Goal: Find specific page/section: Find specific page/section

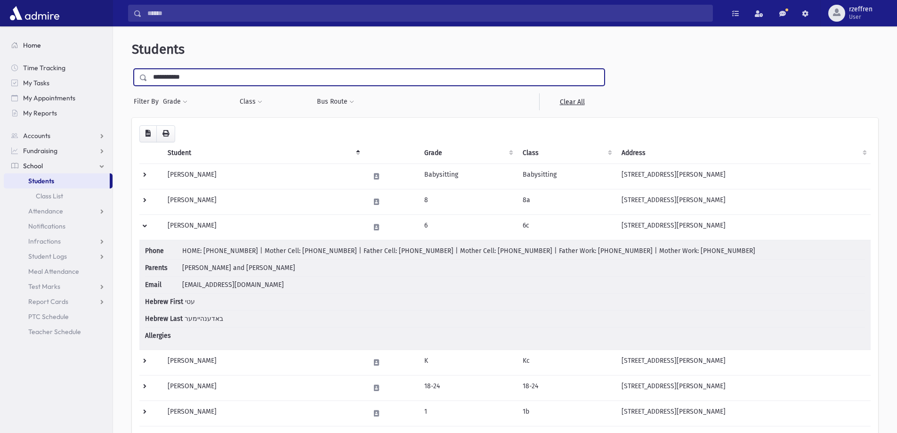
drag, startPoint x: 161, startPoint y: 74, endPoint x: 28, endPoint y: 46, distance: 135.3
click at [40, 65] on div "Search Results All Accounts" at bounding box center [448, 276] width 897 height 553
type input "****"
click at [132, 69] on input "submit" at bounding box center [145, 75] width 26 height 13
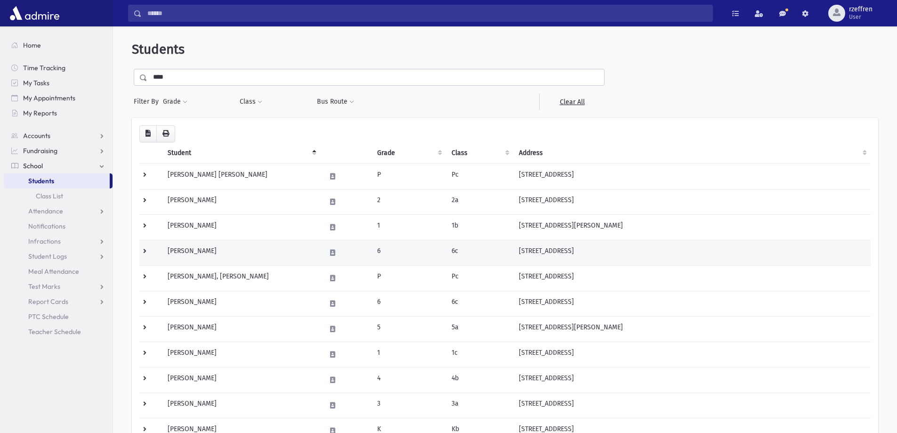
click at [255, 254] on td "Katz, Esther" at bounding box center [241, 252] width 158 height 25
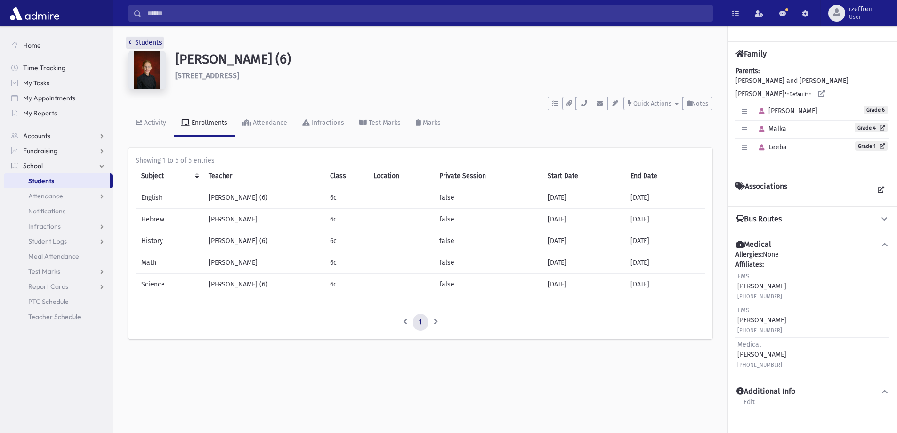
click at [155, 42] on link "Students" at bounding box center [145, 43] width 34 height 8
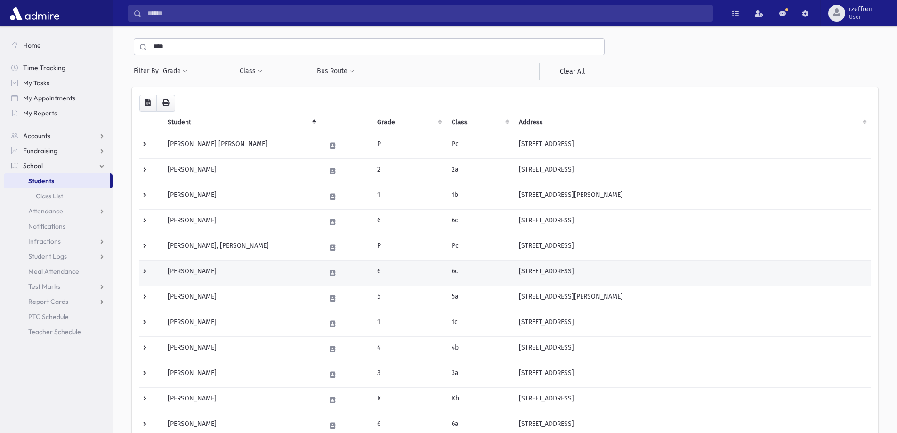
scroll to position [94, 0]
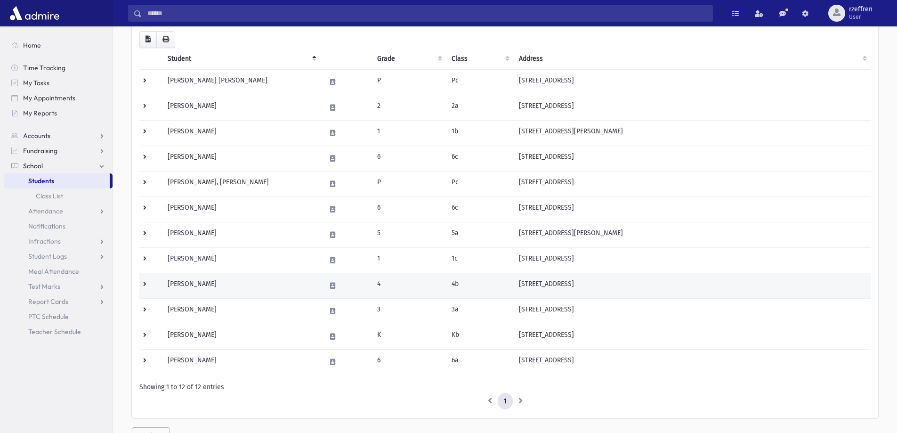
click at [224, 280] on td "Katz, Malka" at bounding box center [241, 285] width 158 height 25
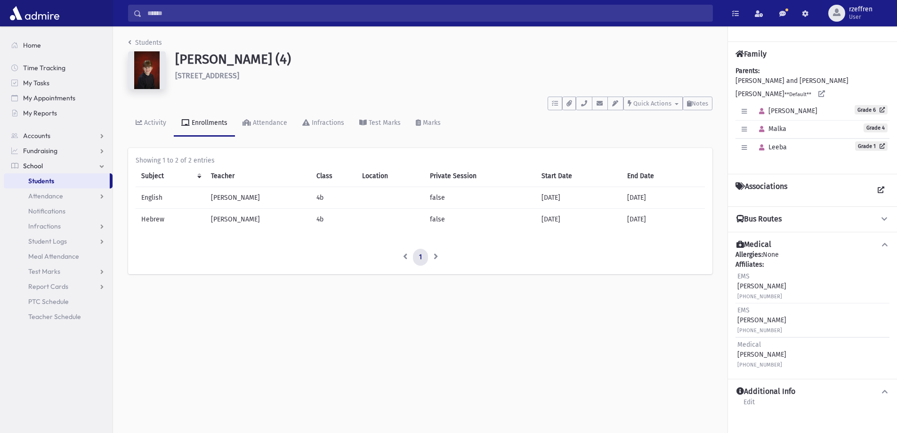
drag, startPoint x: 148, startPoint y: 33, endPoint x: 149, endPoint y: 40, distance: 6.7
click at [148, 35] on div "Students Katz, Malka (4) 32 Poplar Rd Garnerville **** To Do's No open tasks Sh…" at bounding box center [420, 160] width 615 height 268
click at [150, 44] on link "Students" at bounding box center [145, 43] width 34 height 8
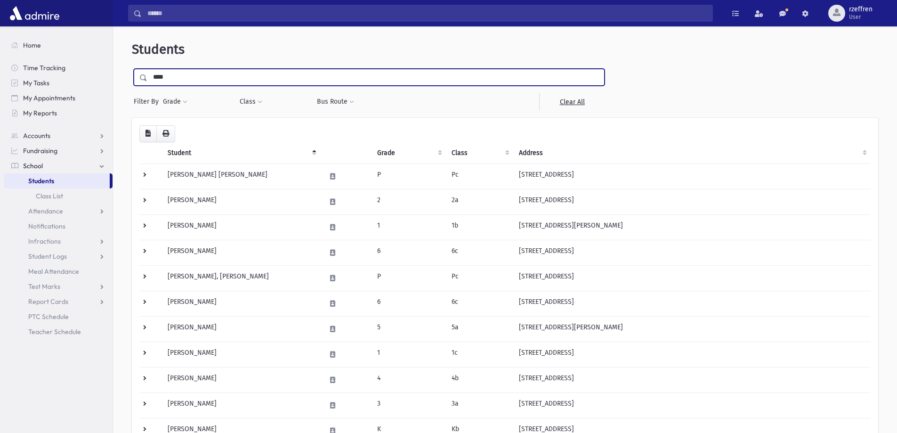
drag, startPoint x: 203, startPoint y: 76, endPoint x: 0, endPoint y: 87, distance: 202.8
click at [0, 87] on div "Search Results All Accounts" at bounding box center [448, 285] width 897 height 571
type input "*******"
click at [132, 69] on input "submit" at bounding box center [145, 75] width 26 height 13
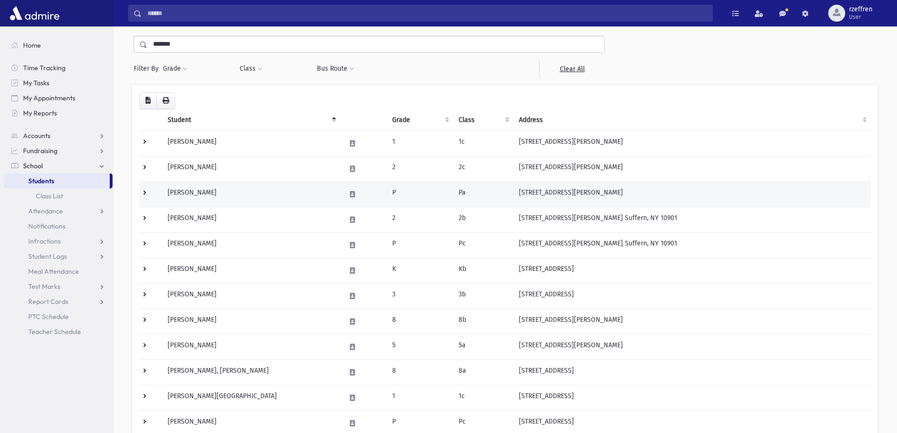
scroll to position [47, 0]
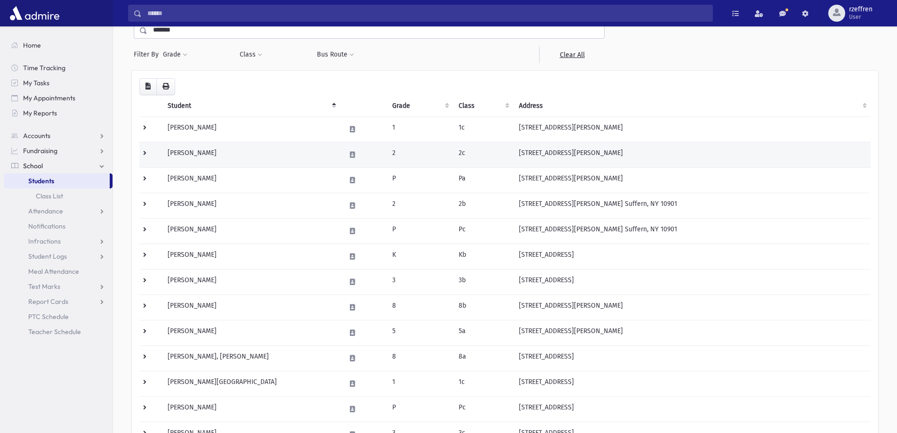
click at [147, 157] on td at bounding box center [150, 154] width 23 height 25
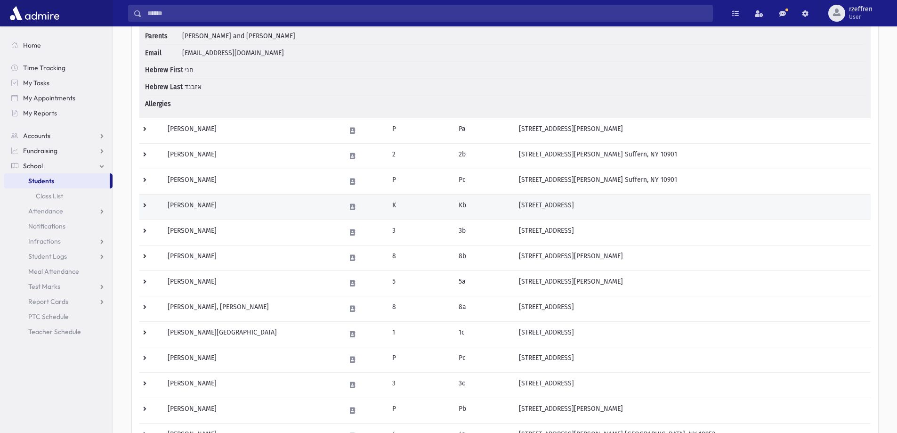
scroll to position [236, 0]
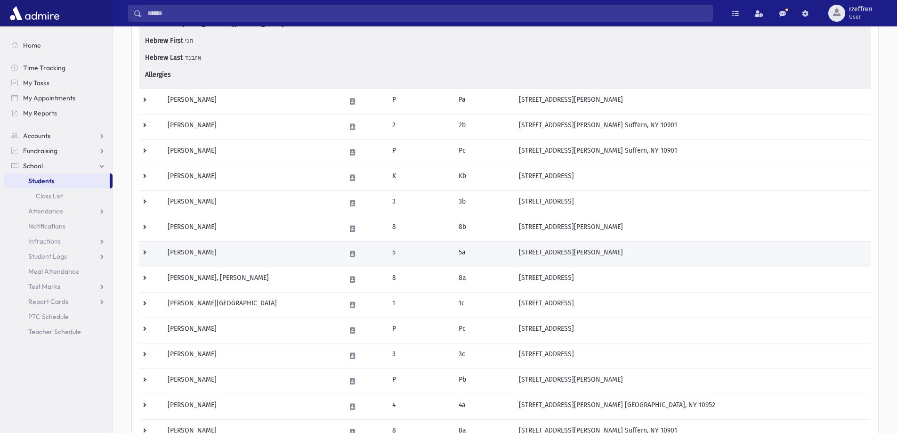
click at [438, 253] on td "5" at bounding box center [420, 253] width 66 height 25
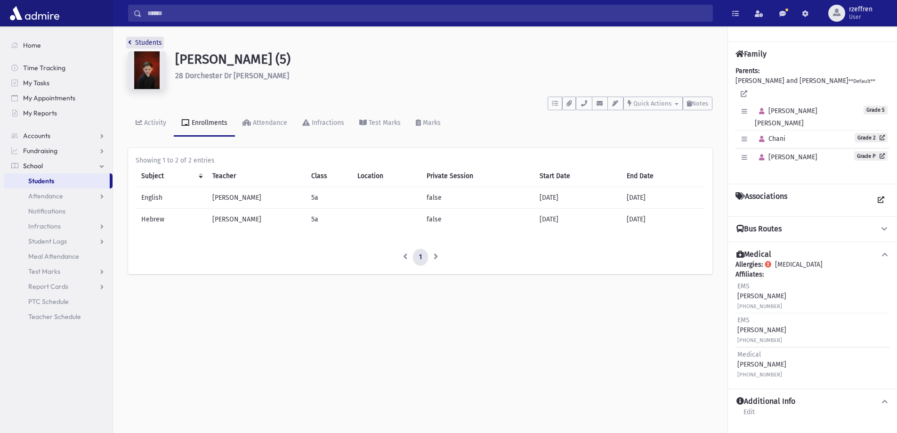
click at [144, 40] on link "Students" at bounding box center [145, 43] width 34 height 8
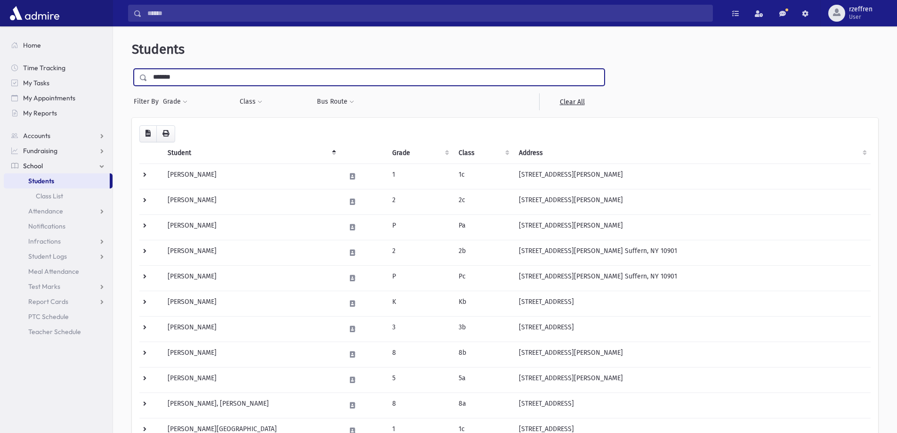
drag, startPoint x: 184, startPoint y: 77, endPoint x: 0, endPoint y: 82, distance: 183.8
click at [0, 84] on div "Search Results All Accounts" at bounding box center [448, 374] width 897 height 749
type input "*****"
click at [132, 69] on input "submit" at bounding box center [145, 75] width 26 height 13
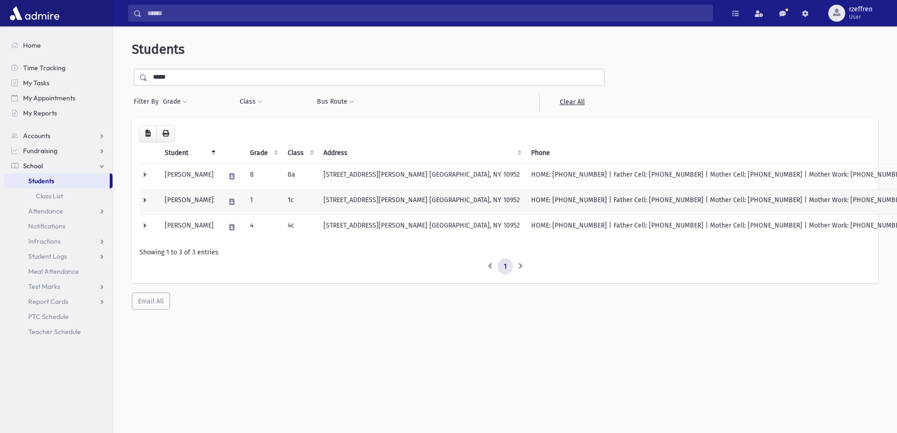
click at [209, 203] on td "[PERSON_NAME]" at bounding box center [189, 201] width 60 height 25
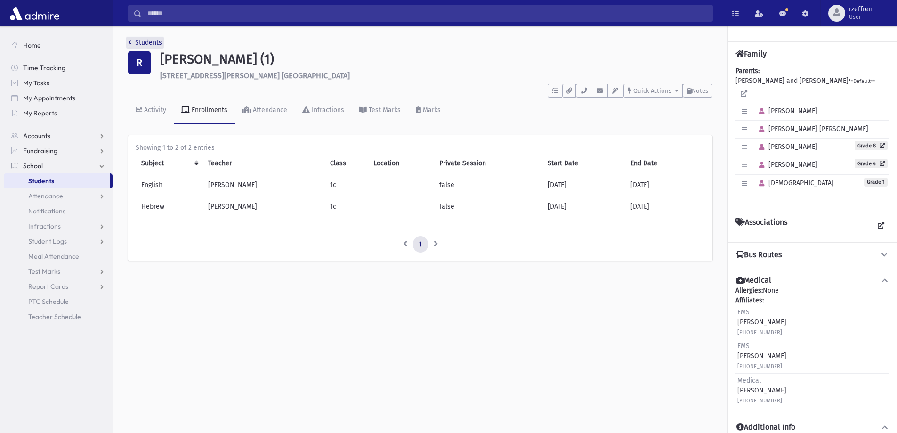
click at [153, 41] on link "Students" at bounding box center [145, 43] width 34 height 8
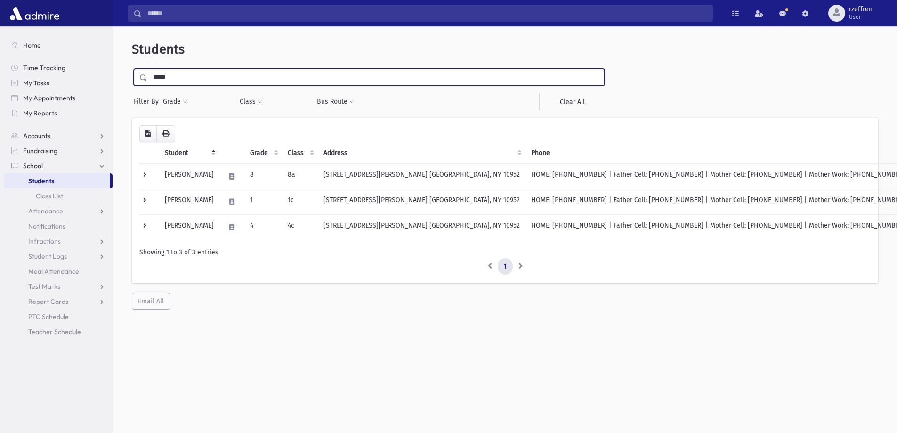
drag, startPoint x: 200, startPoint y: 76, endPoint x: 61, endPoint y: 37, distance: 144.4
click at [69, 39] on div "Search Results All Accounts" at bounding box center [448, 229] width 897 height 458
type input "*****"
click at [132, 69] on input "submit" at bounding box center [145, 75] width 26 height 13
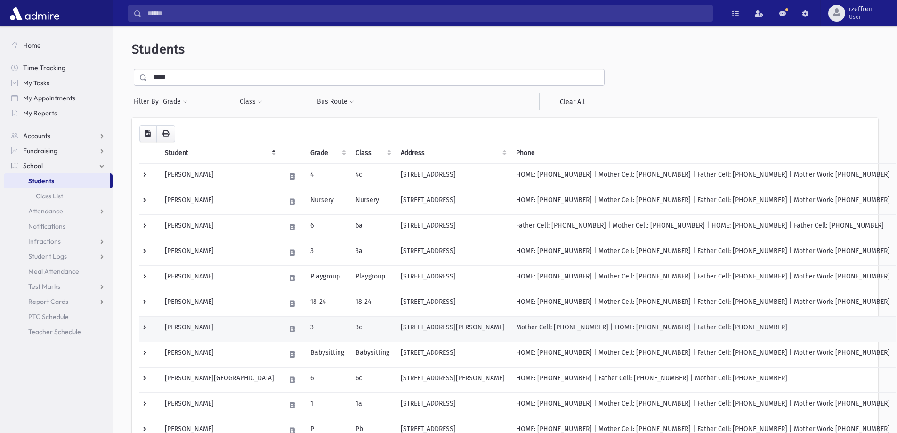
click at [155, 330] on td at bounding box center [149, 328] width 20 height 25
